Goal: Information Seeking & Learning: Learn about a topic

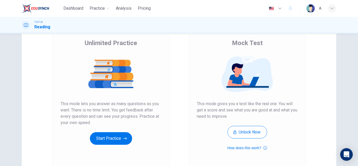
scroll to position [88, 0]
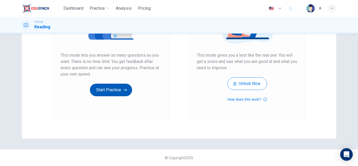
click at [118, 86] on button "Start Practice" at bounding box center [111, 90] width 42 height 13
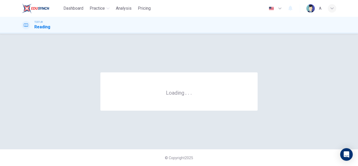
scroll to position [0, 0]
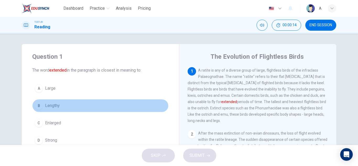
drag, startPoint x: 56, startPoint y: 108, endPoint x: 223, endPoint y: 162, distance: 175.7
click at [57, 108] on span "Lengthy" at bounding box center [52, 105] width 15 height 6
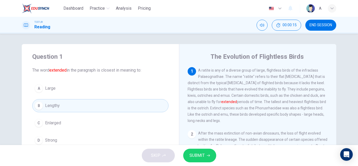
click at [214, 154] on button "SUBMIT" at bounding box center [199, 156] width 33 height 14
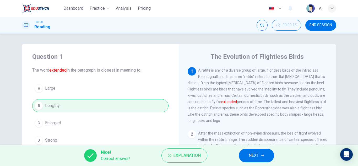
click at [246, 160] on button "NEXT" at bounding box center [256, 156] width 35 height 14
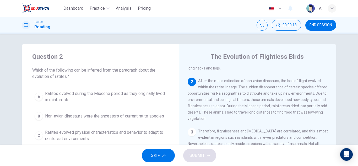
scroll to position [26, 0]
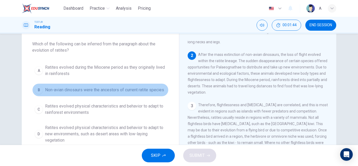
click at [141, 87] on span "Non-avian dinosaurs were the ancestors of current ratite species" at bounding box center [104, 90] width 119 height 6
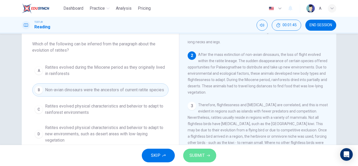
click at [205, 162] on button "SUBMIT" at bounding box center [199, 156] width 33 height 14
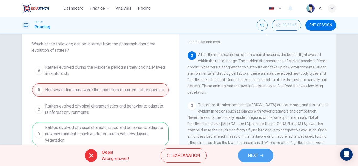
click at [256, 156] on span "NEXT" at bounding box center [253, 155] width 10 height 7
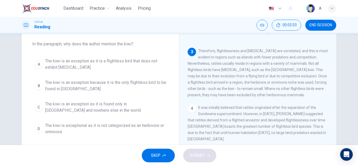
scroll to position [98, 0]
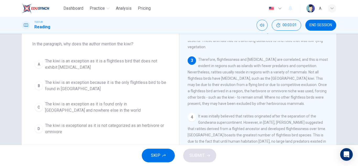
click at [147, 62] on span "The kiwi is an exception as it is a flightless bird that does not exhibit [MEDI…" at bounding box center [105, 64] width 121 height 13
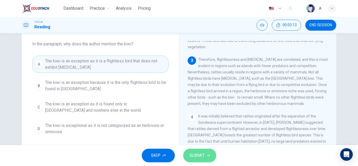
click at [200, 152] on span "SUBMIT" at bounding box center [196, 155] width 15 height 7
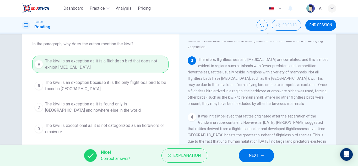
click at [261, 151] on button "NEXT" at bounding box center [256, 156] width 35 height 14
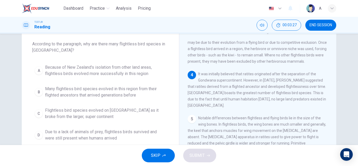
scroll to position [143, 0]
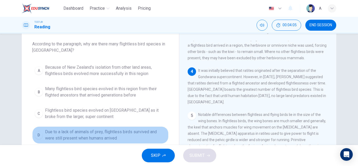
click at [115, 135] on span "Due to a lack of animals of prey, flightless birds survived and were still pres…" at bounding box center [105, 135] width 121 height 13
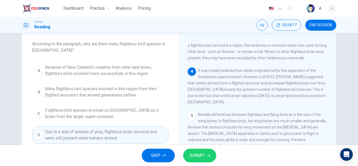
click at [207, 153] on button "SUBMIT" at bounding box center [199, 156] width 33 height 14
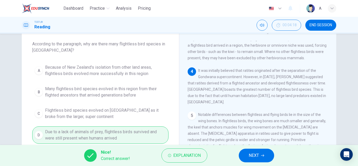
click at [259, 155] on span "NEXT" at bounding box center [254, 155] width 10 height 7
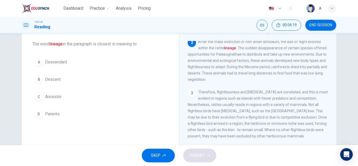
scroll to position [0, 0]
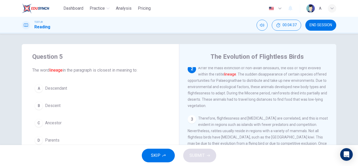
click at [67, 87] on button "A Descendant" at bounding box center [100, 88] width 136 height 13
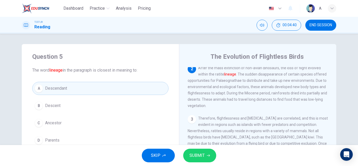
click at [138, 102] on button "B Descent" at bounding box center [100, 105] width 136 height 13
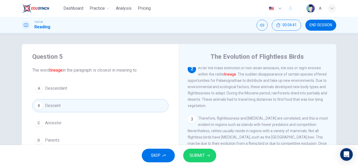
click at [205, 159] on button "SUBMIT" at bounding box center [199, 156] width 33 height 14
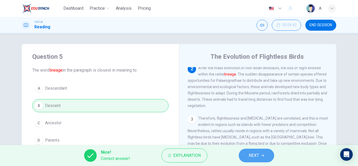
click at [264, 153] on button "NEXT" at bounding box center [256, 156] width 35 height 14
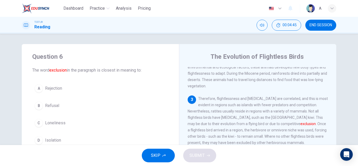
scroll to position [98, 0]
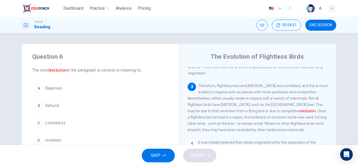
click at [71, 139] on button "D Isolation" at bounding box center [100, 140] width 136 height 13
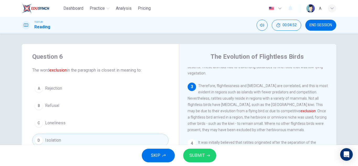
click at [206, 159] on button "SUBMIT" at bounding box center [199, 156] width 33 height 14
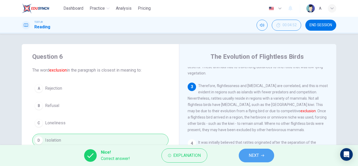
click at [263, 155] on icon "button" at bounding box center [262, 155] width 3 height 2
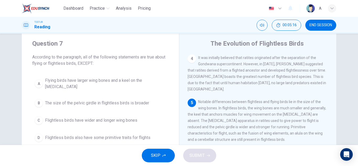
scroll to position [195, 0]
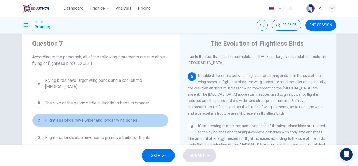
click at [139, 118] on button "C Flightless birds have wider and longer wing bones" at bounding box center [100, 120] width 136 height 13
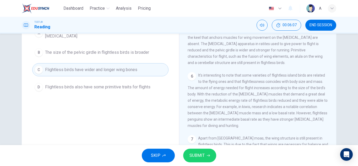
scroll to position [66, 0]
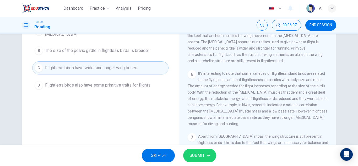
click at [205, 153] on button "SUBMIT" at bounding box center [199, 156] width 33 height 14
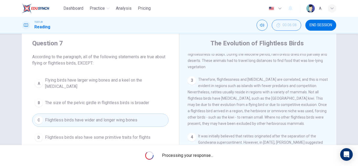
scroll to position [13, 0]
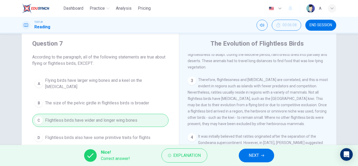
click at [263, 152] on button "NEXT" at bounding box center [256, 156] width 35 height 14
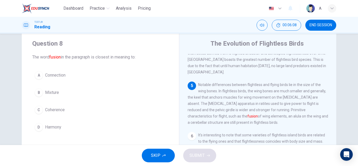
scroll to position [195, 0]
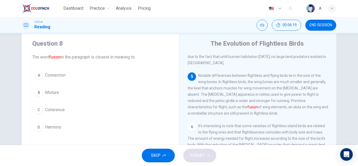
click at [66, 78] on button "A Connection" at bounding box center [100, 75] width 136 height 13
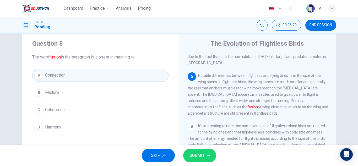
click at [201, 151] on button "SUBMIT" at bounding box center [199, 156] width 33 height 14
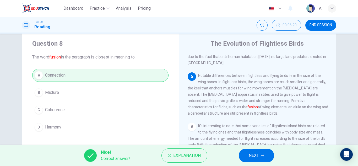
click at [256, 157] on span "NEXT" at bounding box center [254, 155] width 10 height 7
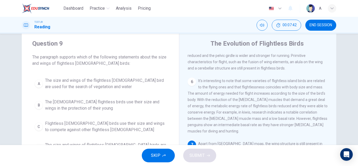
scroll to position [26, 0]
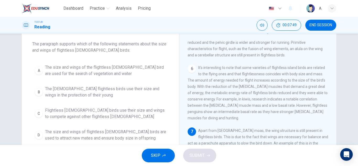
click at [138, 139] on span "The size and wings of flightless [DEMOGRAPHIC_DATA] birds are used to attract n…" at bounding box center [105, 135] width 121 height 13
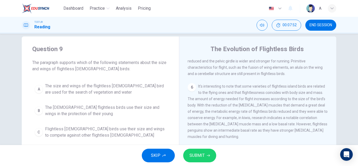
scroll to position [0, 0]
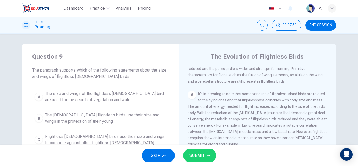
click at [203, 152] on span "SUBMIT" at bounding box center [196, 155] width 15 height 7
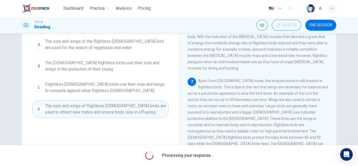
scroll to position [52, 0]
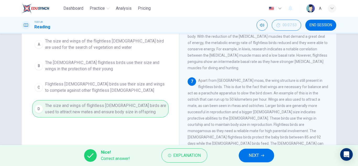
click at [253, 152] on span "NEXT" at bounding box center [254, 155] width 10 height 7
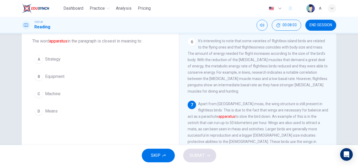
scroll to position [26, 0]
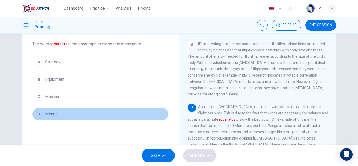
drag, startPoint x: 59, startPoint y: 113, endPoint x: 58, endPoint y: 119, distance: 5.3
click at [59, 113] on button "D Means" at bounding box center [100, 113] width 136 height 13
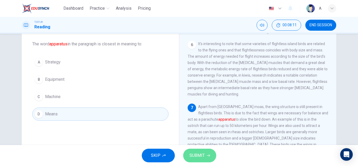
click at [202, 152] on span "SUBMIT" at bounding box center [196, 155] width 15 height 7
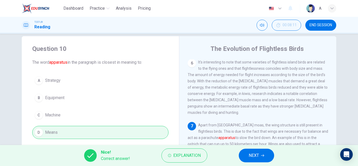
scroll to position [0, 0]
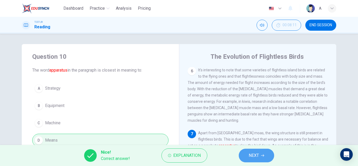
click at [259, 154] on button "NEXT" at bounding box center [256, 156] width 35 height 14
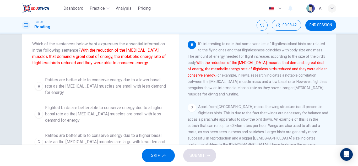
scroll to position [52, 0]
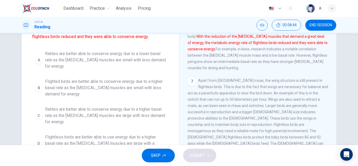
click at [127, 55] on span "Ratites are better able to conserve energy due to a lower basal rate as the [ME…" at bounding box center [105, 60] width 121 height 19
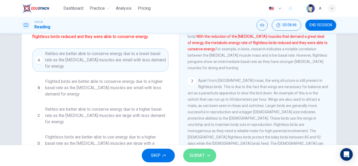
click at [202, 155] on span "SUBMIT" at bounding box center [196, 155] width 15 height 7
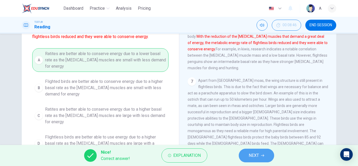
click at [257, 154] on span "NEXT" at bounding box center [254, 155] width 10 height 7
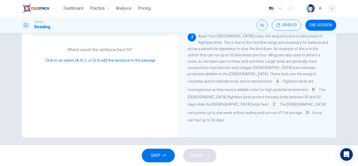
scroll to position [92, 0]
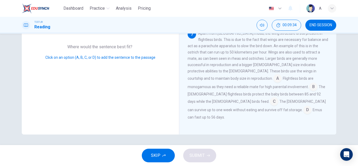
click at [270, 105] on input at bounding box center [274, 102] width 8 height 8
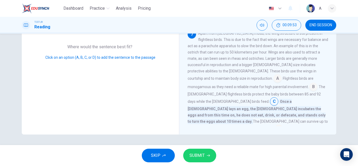
click at [309, 91] on input at bounding box center [313, 87] width 8 height 8
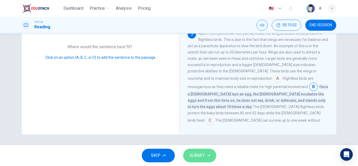
click at [200, 154] on span "SUBMIT" at bounding box center [196, 155] width 15 height 7
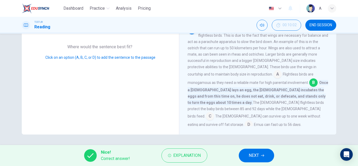
scroll to position [291, 0]
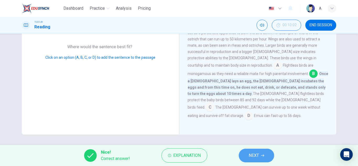
click at [259, 156] on span "NEXT" at bounding box center [254, 155] width 10 height 7
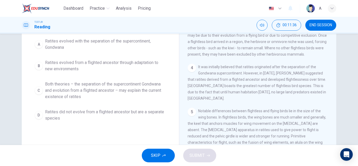
scroll to position [157, 0]
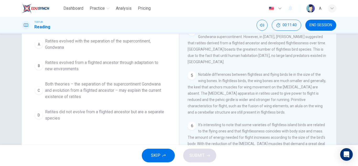
click at [149, 61] on span "Ratites evolved from a flighted ancestor through adaptation to new environments" at bounding box center [105, 65] width 121 height 13
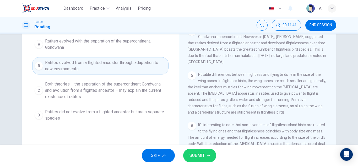
click at [202, 159] on button "SUBMIT" at bounding box center [199, 156] width 33 height 14
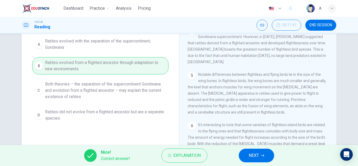
click at [268, 150] on button "NEXT" at bounding box center [256, 156] width 35 height 14
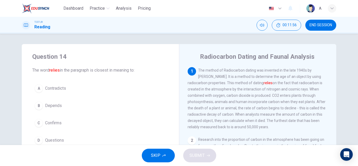
scroll to position [26, 0]
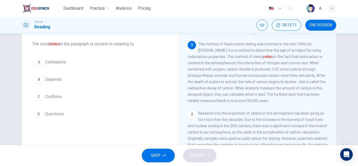
click at [51, 78] on span "Depends" at bounding box center [53, 79] width 17 height 6
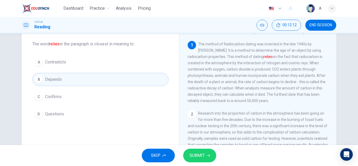
click at [212, 156] on button "SUBMIT" at bounding box center [199, 156] width 33 height 14
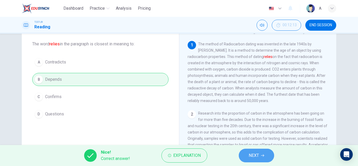
click at [270, 154] on button "NEXT" at bounding box center [256, 156] width 35 height 14
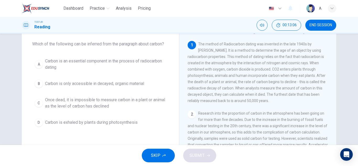
click at [144, 65] on span "Carbon is an essential component in the process of radiocarbon dating" at bounding box center [105, 64] width 121 height 13
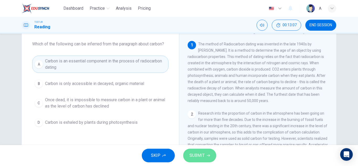
click at [210, 157] on button "SUBMIT" at bounding box center [199, 156] width 33 height 14
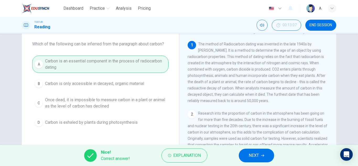
click at [268, 154] on button "NEXT" at bounding box center [256, 156] width 35 height 14
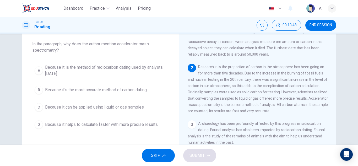
scroll to position [52, 0]
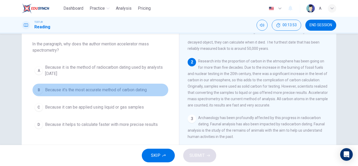
click at [120, 91] on span "Because it's the most accurate method of carbon dating" at bounding box center [96, 90] width 102 height 6
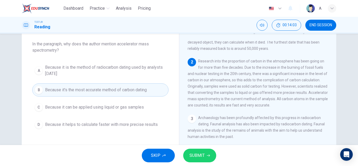
click at [126, 126] on span "Because it helps to calculate faster with more precise results" at bounding box center [101, 124] width 113 height 6
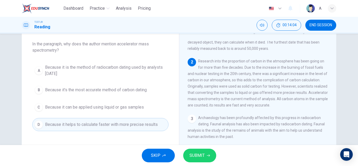
click at [191, 154] on span "SUBMIT" at bounding box center [196, 155] width 15 height 7
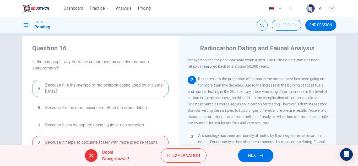
scroll to position [0, 0]
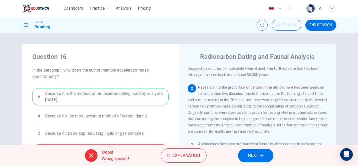
drag, startPoint x: 30, startPoint y: 54, endPoint x: 44, endPoint y: 62, distance: 16.4
click at [44, 62] on div "Question 16 In the paragraph, why does the author mention accelerator mass spec…" at bounding box center [100, 105] width 157 height 122
click at [43, 64] on div "Question 16 In the paragraph, why does the author mention accelerator mass spec…" at bounding box center [100, 65] width 136 height 27
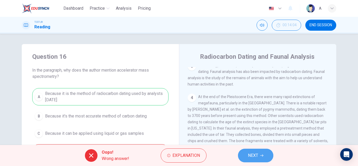
click at [249, 152] on span "NEXT" at bounding box center [253, 155] width 10 height 7
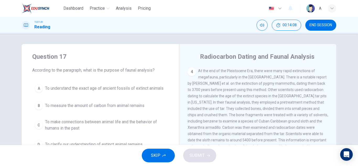
scroll to position [104, 0]
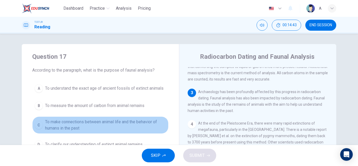
click at [95, 120] on span "To make connections between animal life and the behavior of humans in the past" at bounding box center [105, 125] width 121 height 13
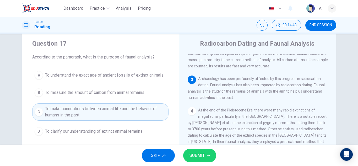
scroll to position [26, 0]
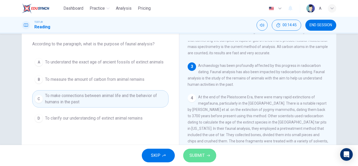
click at [200, 159] on span "SUBMIT" at bounding box center [196, 155] width 15 height 7
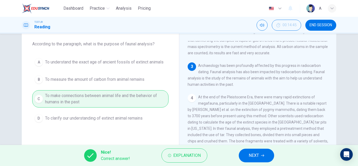
click at [256, 156] on span "NEXT" at bounding box center [254, 155] width 10 height 7
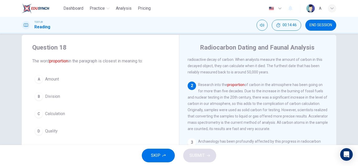
scroll to position [0, 0]
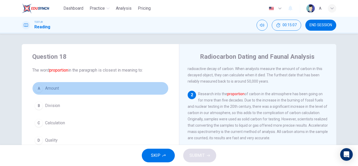
click at [61, 87] on button "A Amount" at bounding box center [100, 88] width 136 height 13
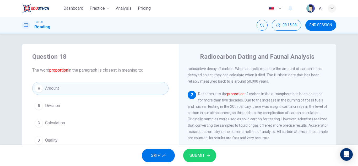
click at [202, 151] on button "SUBMIT" at bounding box center [199, 156] width 33 height 14
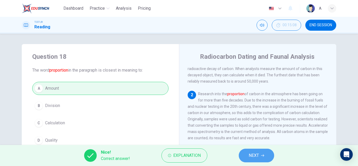
click at [263, 152] on button "NEXT" at bounding box center [256, 156] width 35 height 14
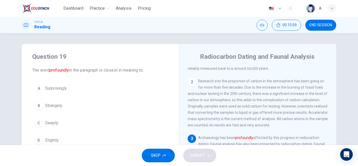
scroll to position [85, 0]
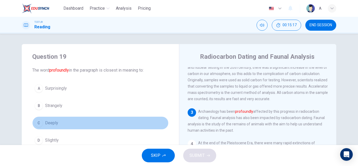
click at [53, 122] on span "Deeply" at bounding box center [51, 123] width 13 height 6
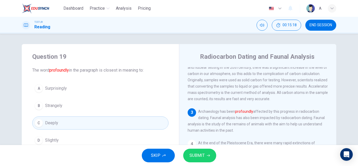
click at [204, 155] on span "SUBMIT" at bounding box center [196, 155] width 15 height 7
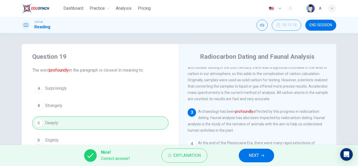
click at [248, 156] on button "NEXT" at bounding box center [256, 156] width 35 height 14
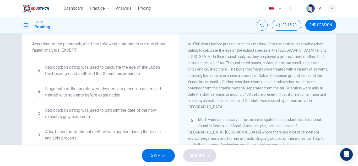
scroll to position [150, 0]
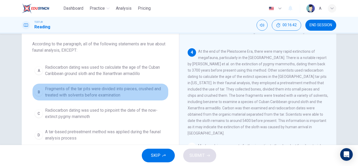
click at [132, 96] on span "Fragments of the tar pits were divided into pieces, crushed and treated with so…" at bounding box center [105, 92] width 121 height 13
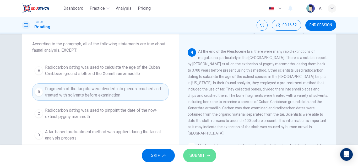
click at [199, 149] on button "SUBMIT" at bounding box center [199, 156] width 33 height 14
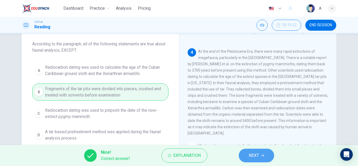
click at [245, 152] on button "NEXT" at bounding box center [256, 156] width 35 height 14
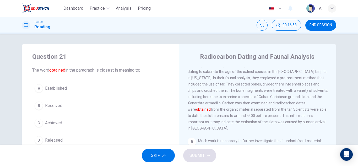
scroll to position [189, 0]
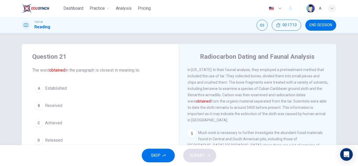
click at [63, 106] on button "B Received" at bounding box center [100, 105] width 136 height 13
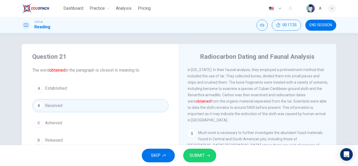
click at [189, 152] on button "SUBMIT" at bounding box center [199, 156] width 33 height 14
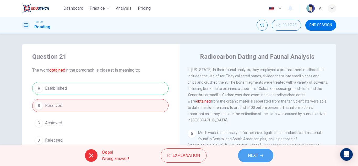
click at [241, 153] on button "NEXT" at bounding box center [255, 156] width 35 height 14
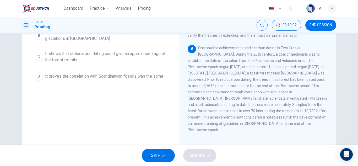
scroll to position [26, 0]
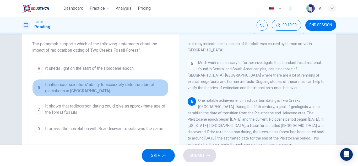
click at [148, 85] on span "It influences scientists' ability to accurately date the start of glaciations i…" at bounding box center [105, 87] width 121 height 13
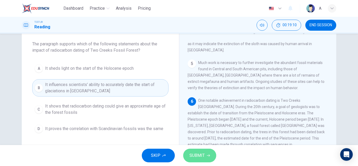
click at [194, 157] on span "SUBMIT" at bounding box center [196, 155] width 15 height 7
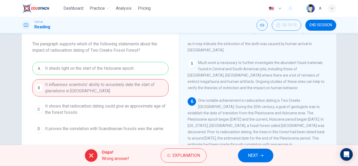
click at [265, 153] on button "NEXT" at bounding box center [255, 156] width 35 height 14
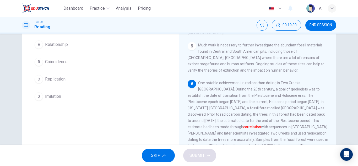
scroll to position [52, 0]
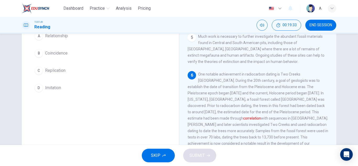
click at [61, 35] on span "Relationship" at bounding box center [56, 36] width 23 height 6
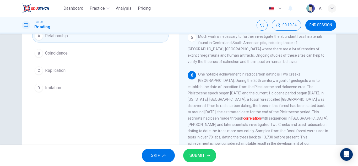
click at [187, 154] on button "SUBMIT" at bounding box center [199, 156] width 33 height 14
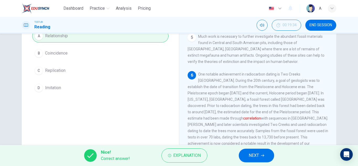
click at [241, 158] on button "NEXT" at bounding box center [256, 156] width 35 height 14
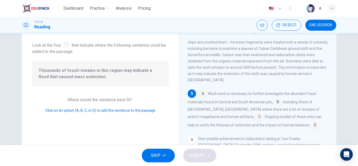
scroll to position [210, 0]
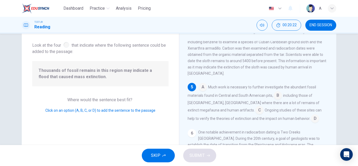
click at [201, 89] on input at bounding box center [203, 87] width 8 height 8
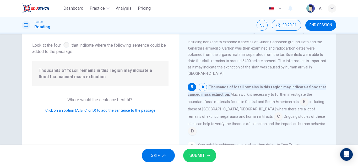
click at [301, 103] on input at bounding box center [304, 102] width 8 height 8
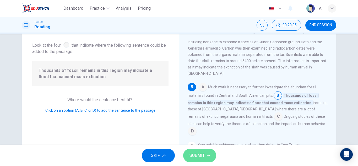
click at [196, 156] on span "SUBMIT" at bounding box center [196, 155] width 15 height 7
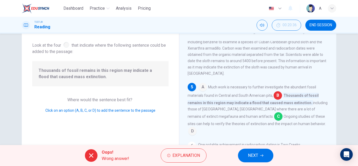
click at [324, 22] on button "END SESSION" at bounding box center [320, 25] width 31 height 11
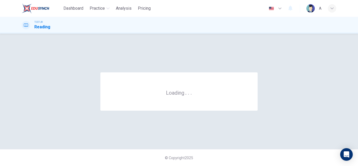
scroll to position [0, 0]
